Goal: Task Accomplishment & Management: Use online tool/utility

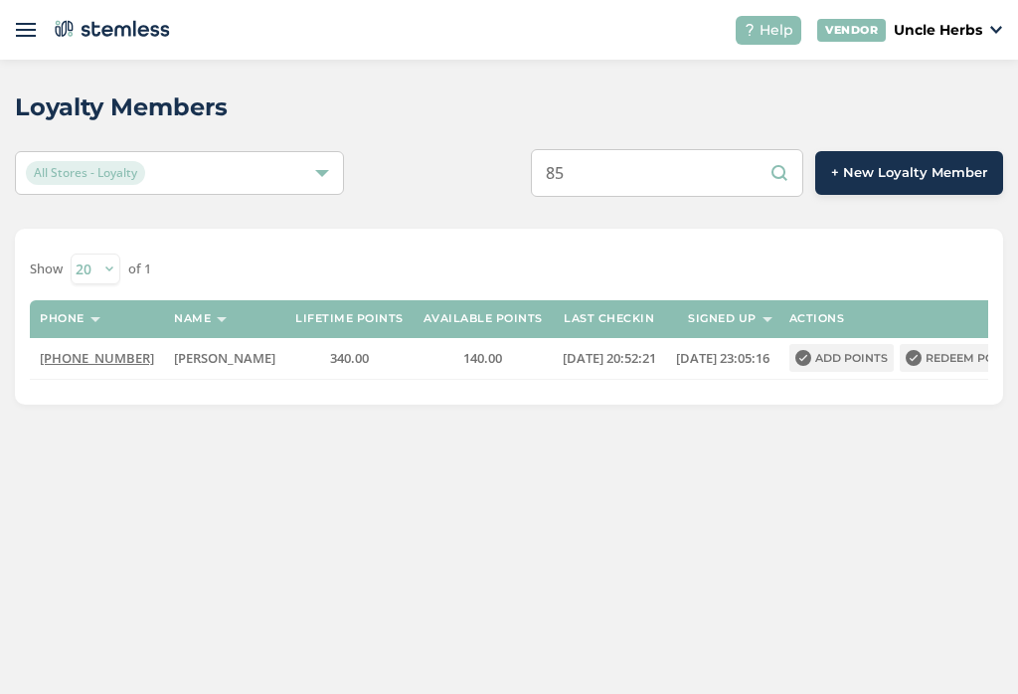
type input "8"
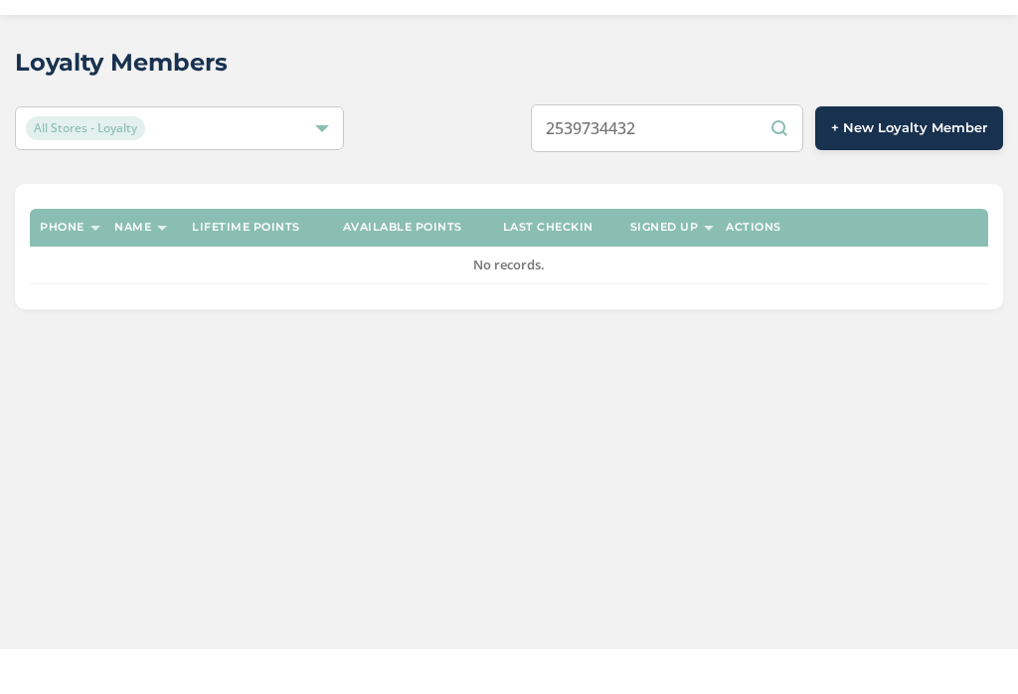
type input "2539734432"
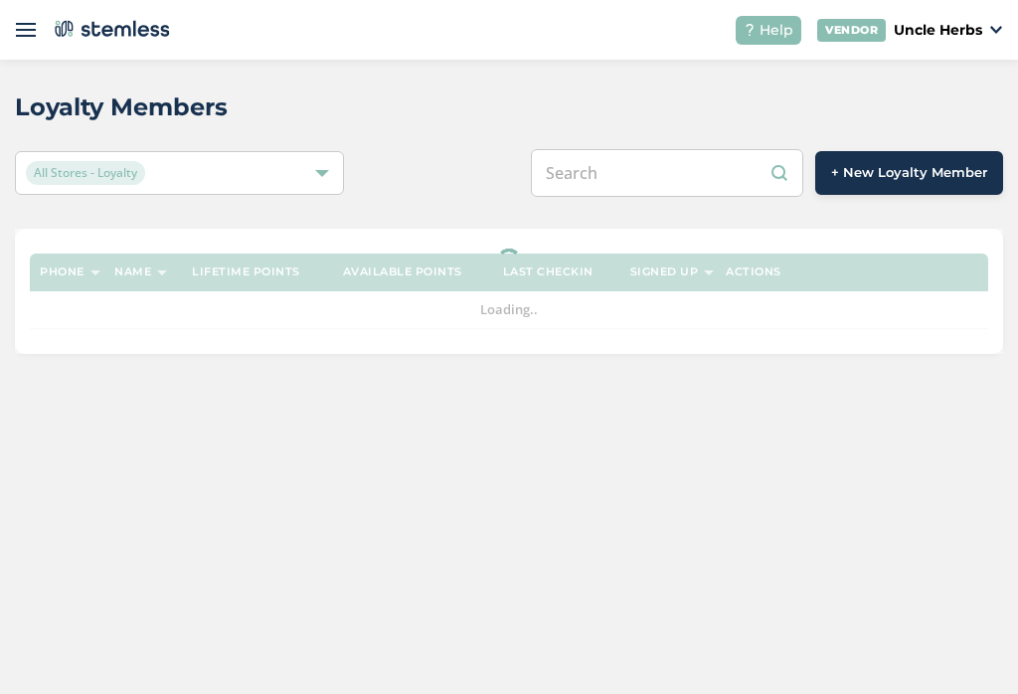
scroll to position [31, 0]
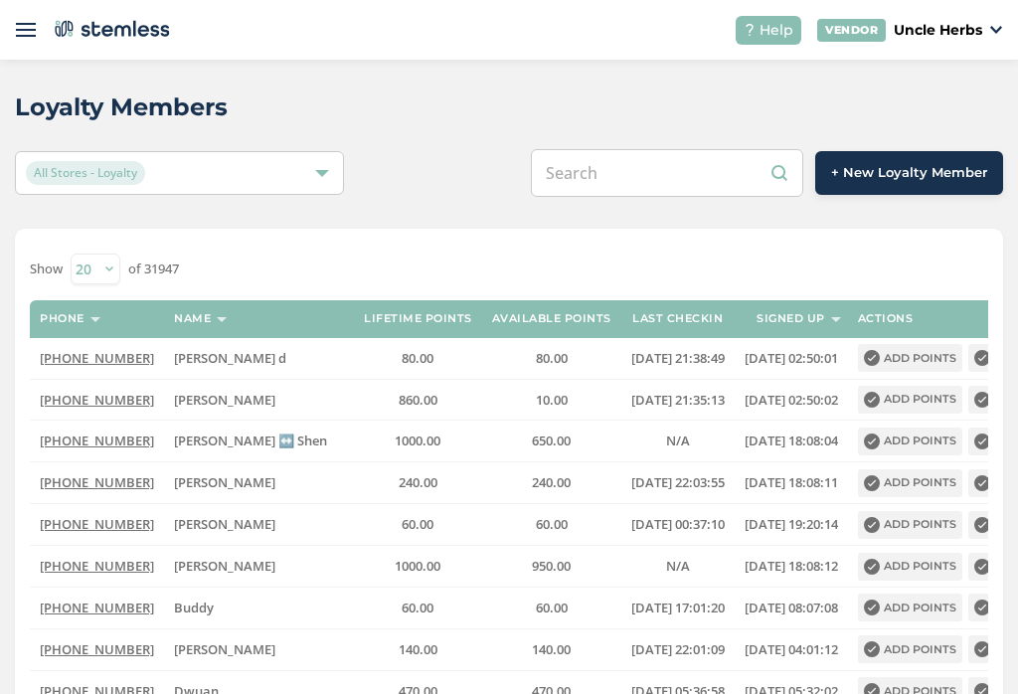
click at [679, 149] on input "text" at bounding box center [667, 173] width 272 height 48
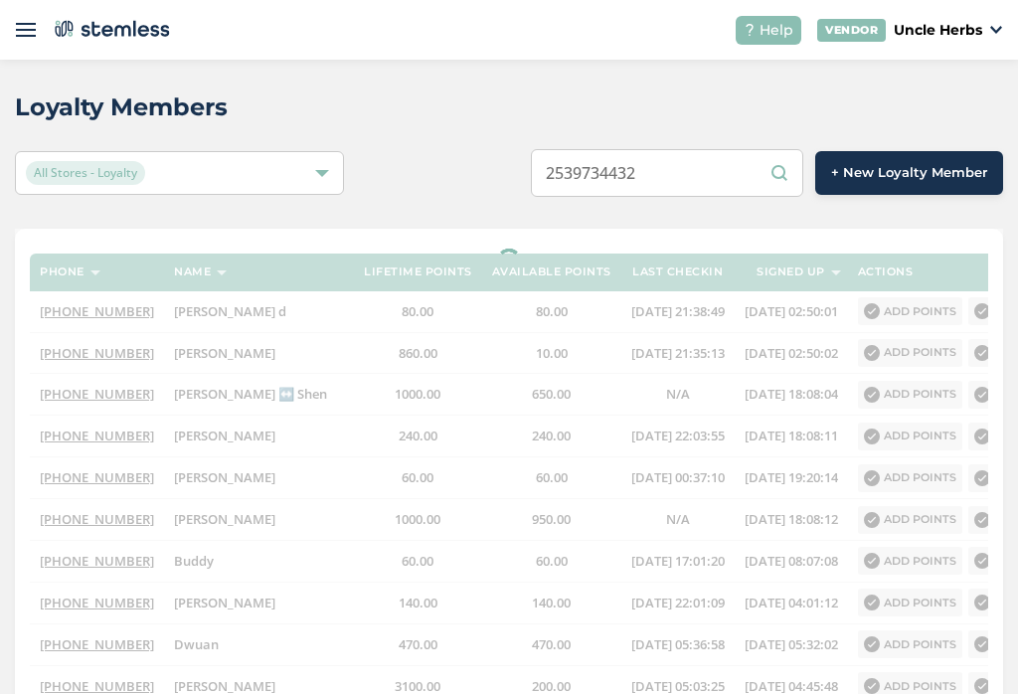
type input "2539734432"
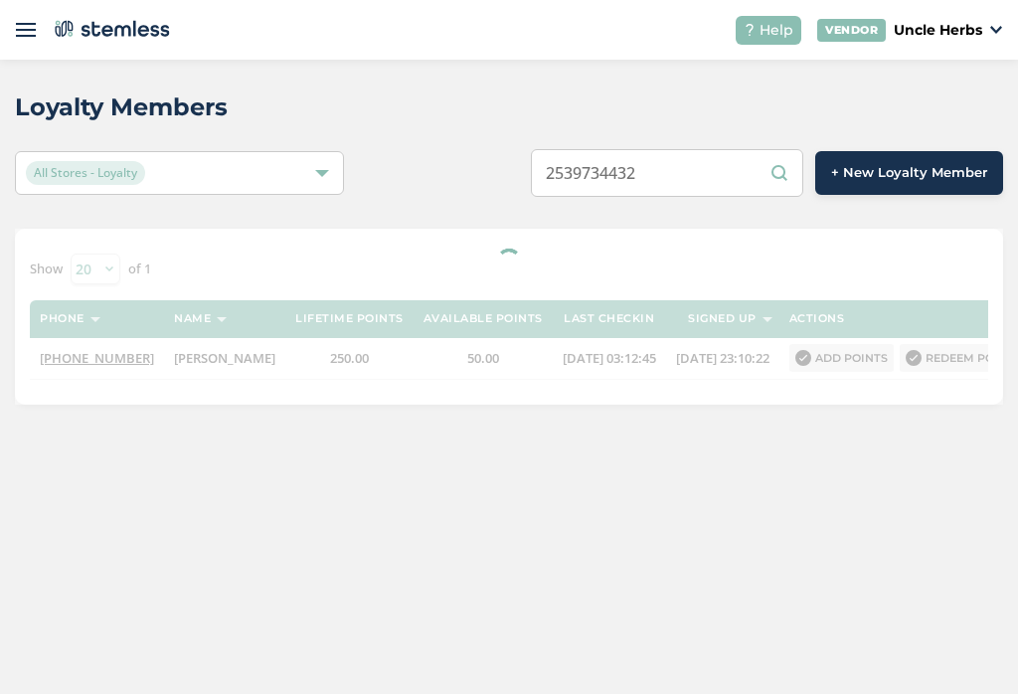
scroll to position [0, 0]
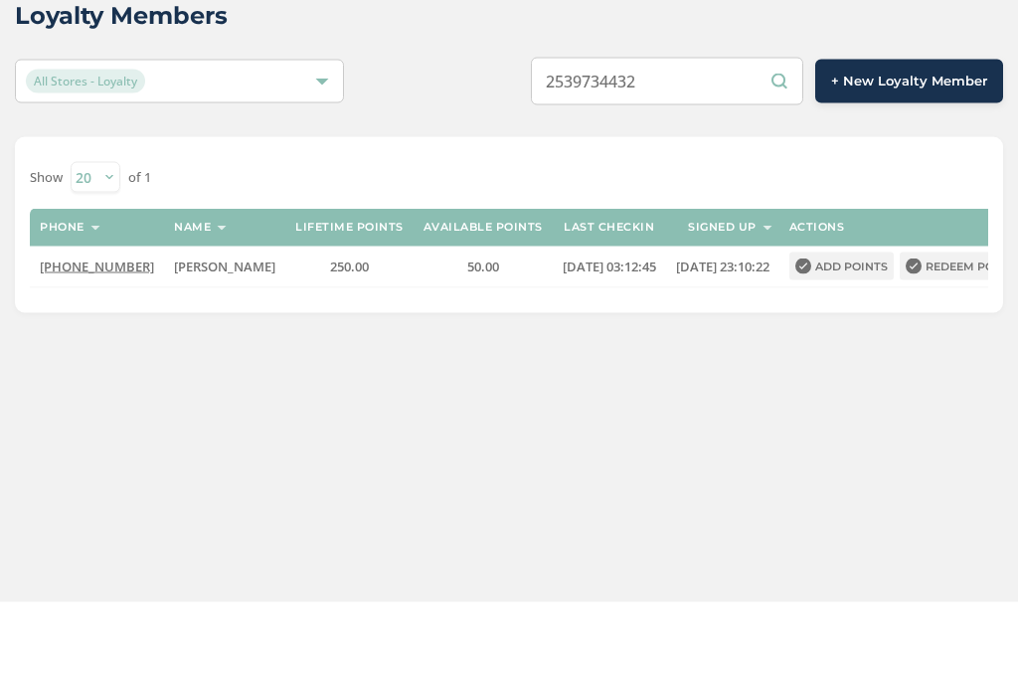
click at [649, 149] on input "2539734432" at bounding box center [667, 173] width 272 height 48
click at [675, 149] on input "2539734432" at bounding box center [667, 173] width 272 height 48
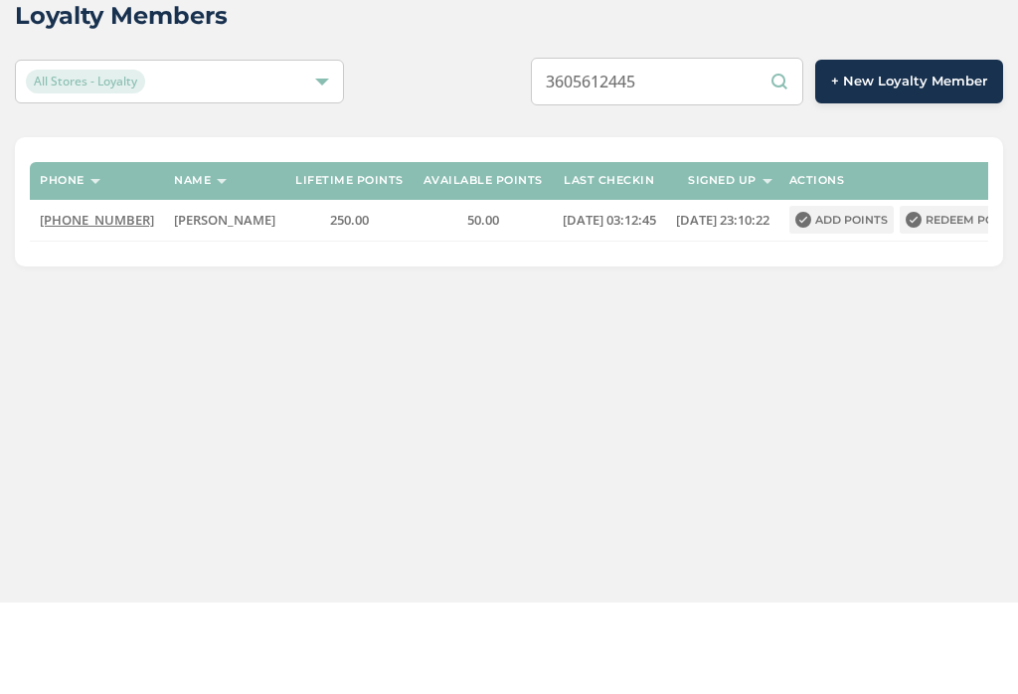
type input "3605612445"
click at [636, 149] on input "3605612445" at bounding box center [667, 173] width 272 height 48
click at [643, 149] on input "3605612445" at bounding box center [667, 173] width 272 height 48
click at [739, 149] on input "3605612445" at bounding box center [667, 173] width 272 height 48
click at [766, 149] on input "3605612445" at bounding box center [667, 173] width 272 height 48
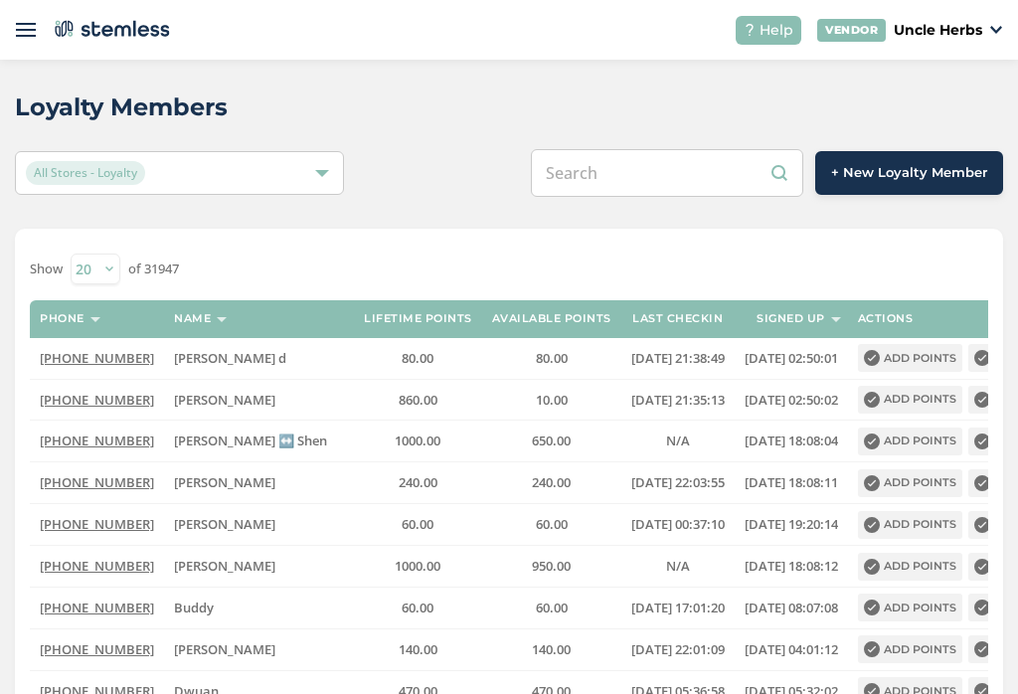
click at [687, 175] on input "text" at bounding box center [667, 173] width 272 height 48
click at [674, 165] on input "text" at bounding box center [667, 173] width 272 height 48
paste input "3605612445"
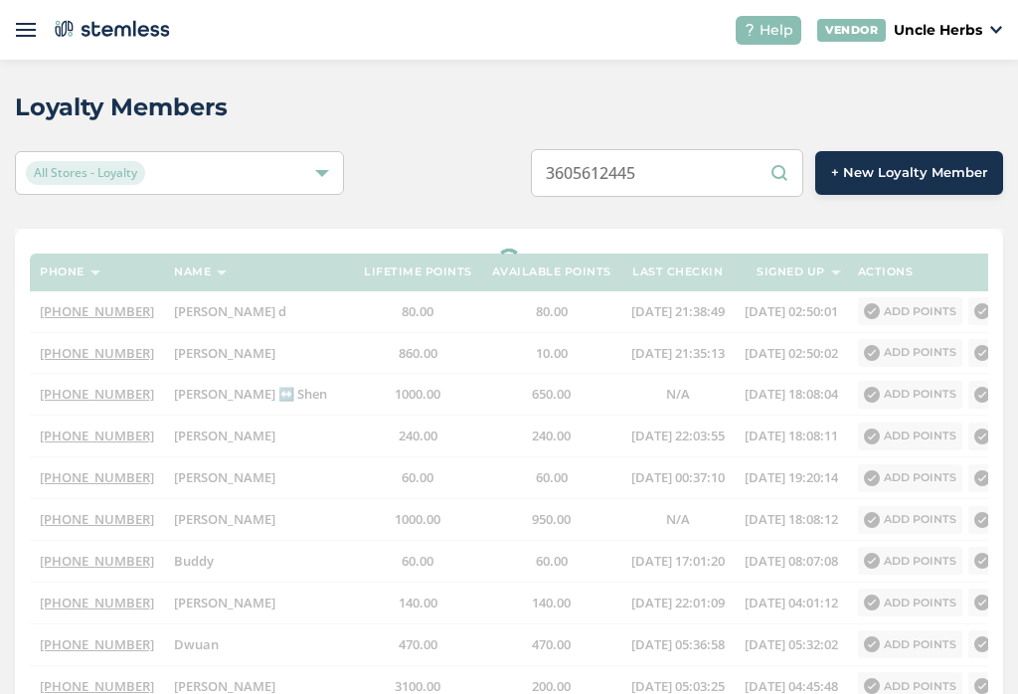
type input "3605612445"
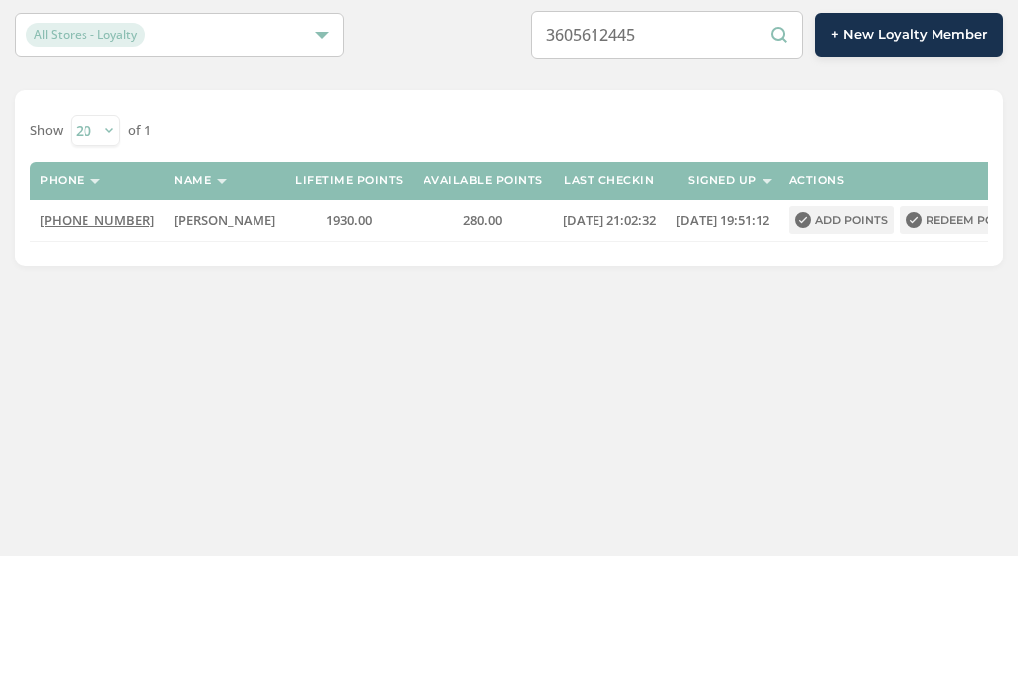
click at [947, 344] on button "Redeem points" at bounding box center [963, 358] width 127 height 28
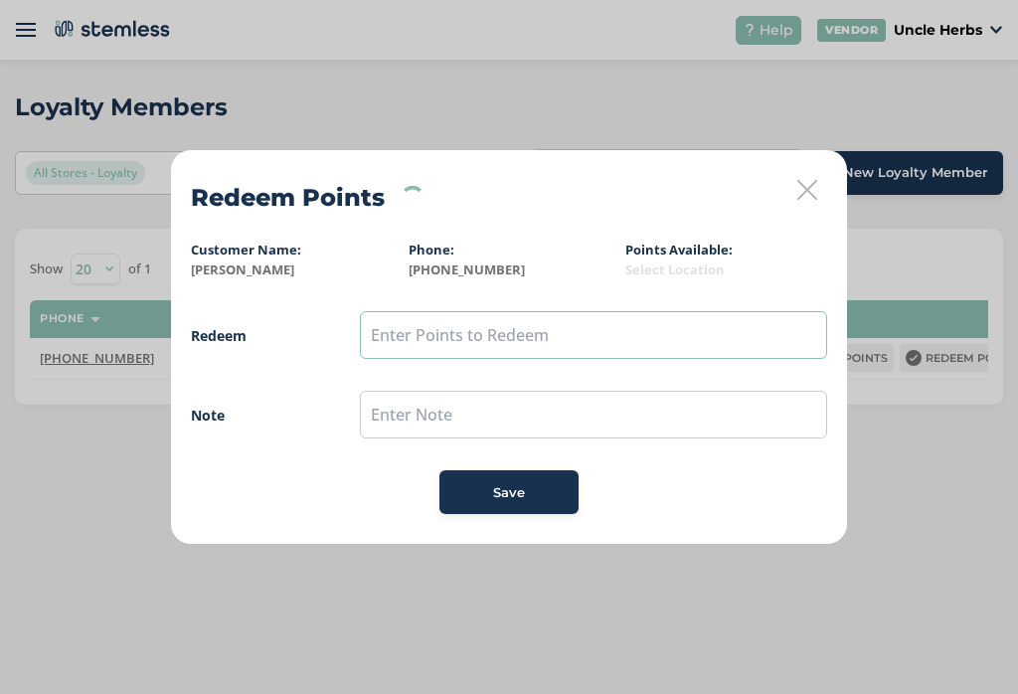
click at [480, 334] on input "text" at bounding box center [593, 335] width 467 height 48
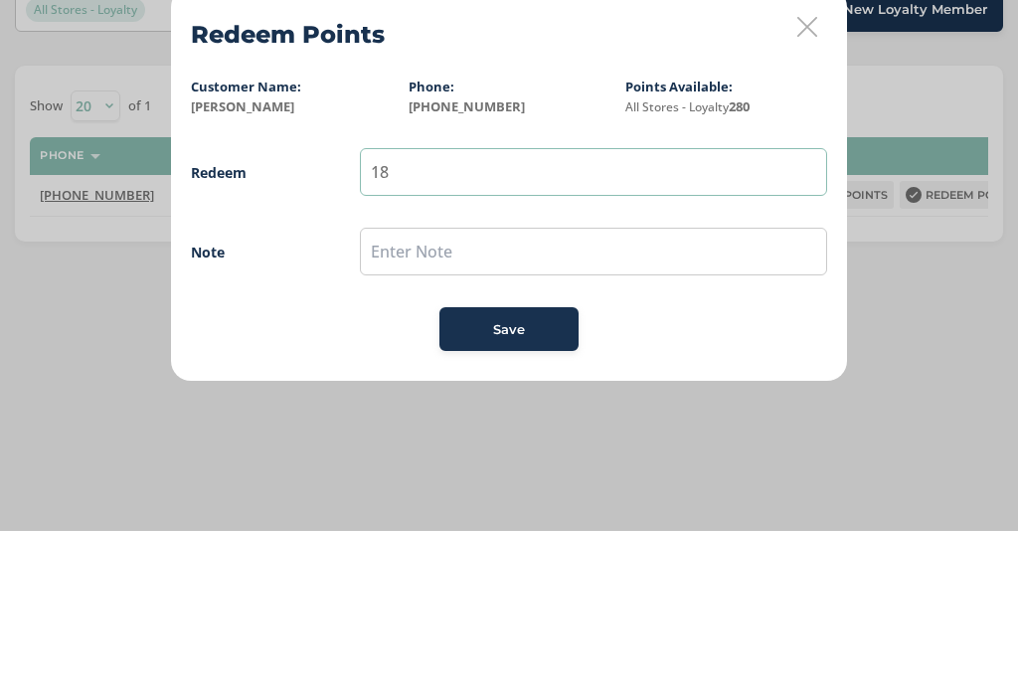
type input "1"
type input "280"
click at [533, 391] on input "text" at bounding box center [593, 415] width 467 height 48
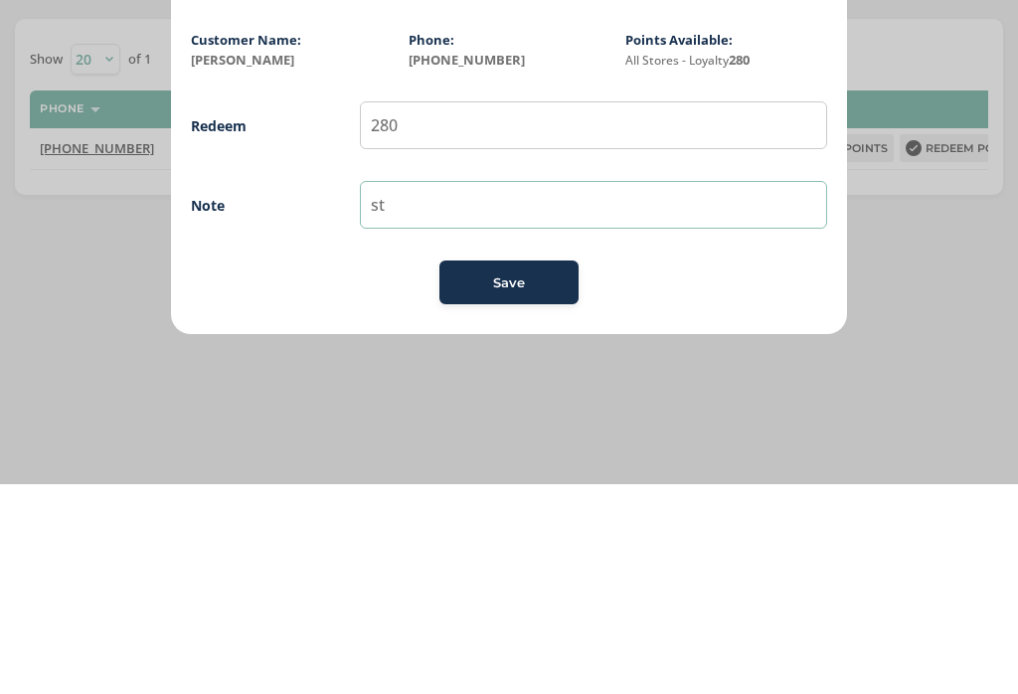
type input "st"
click at [535, 483] on div "Save" at bounding box center [508, 493] width 107 height 20
